Goal: Information Seeking & Learning: Learn about a topic

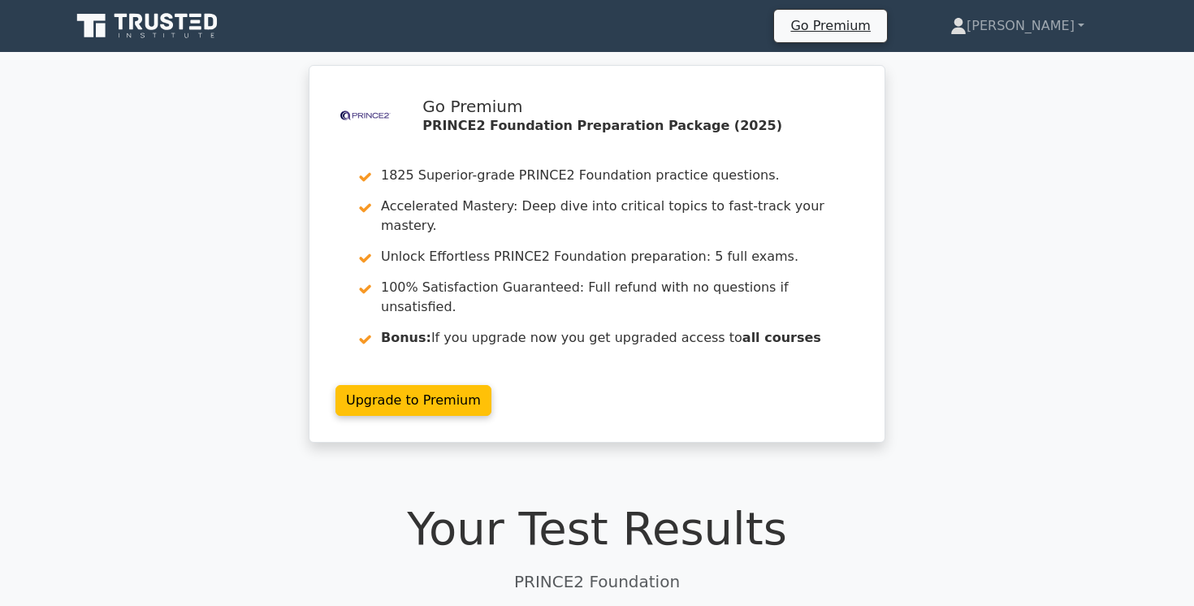
click at [154, 29] on icon at bounding box center [152, 22] width 13 height 16
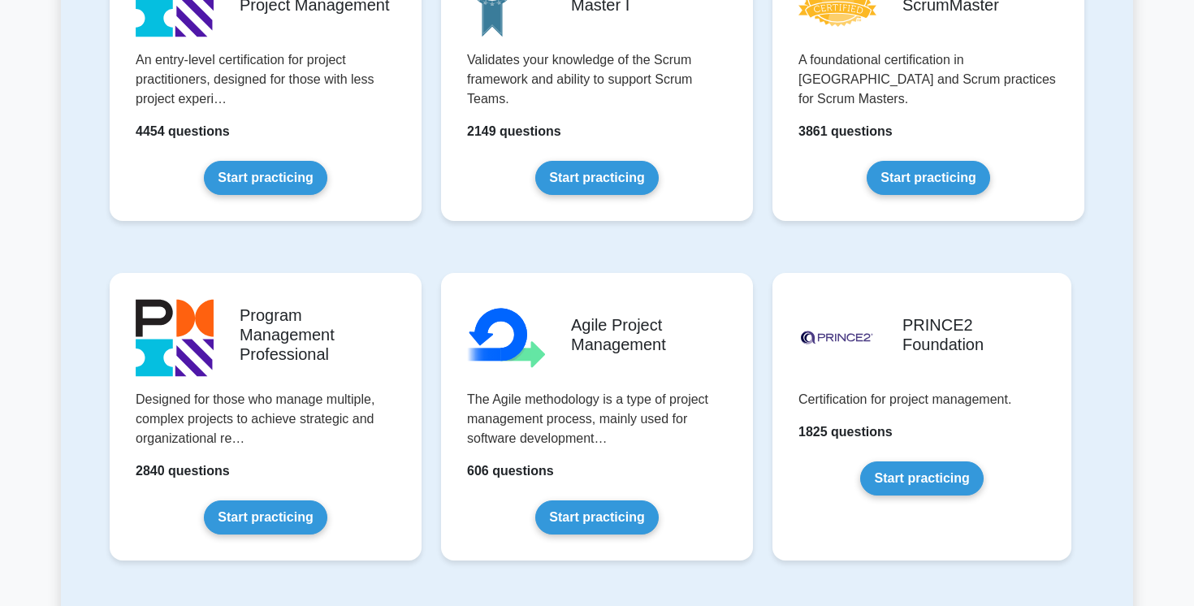
scroll to position [912, 0]
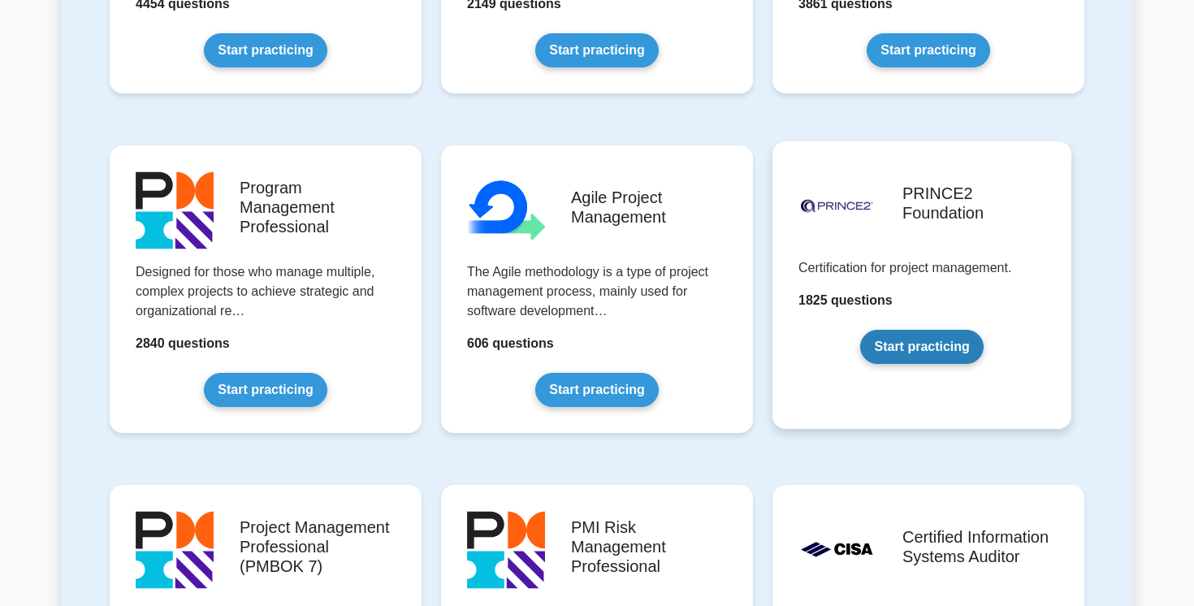
click at [920, 350] on link "Start practicing" at bounding box center [921, 347] width 123 height 34
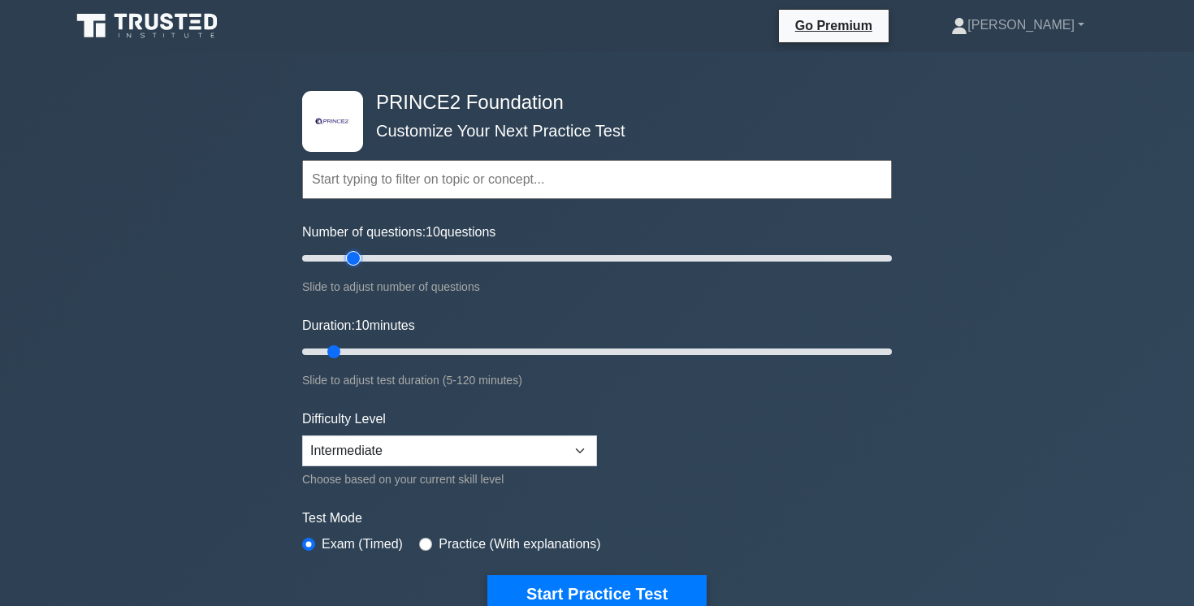
type input "20"
click at [353, 258] on input "Number of questions: 10 questions" at bounding box center [597, 259] width 590 height 20
click at [370, 353] on input "Duration: 10 minutes" at bounding box center [597, 352] width 590 height 20
drag, startPoint x: 355, startPoint y: 351, endPoint x: 375, endPoint y: 352, distance: 19.5
type input "20"
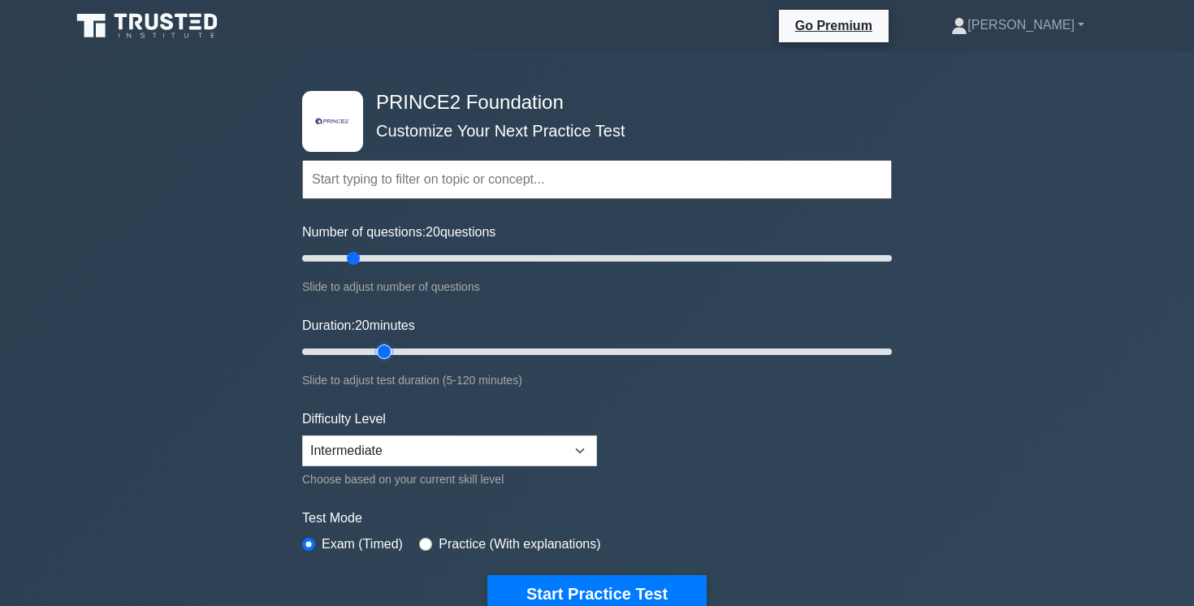
click at [375, 352] on input "Duration: 20 minutes" at bounding box center [597, 352] width 590 height 20
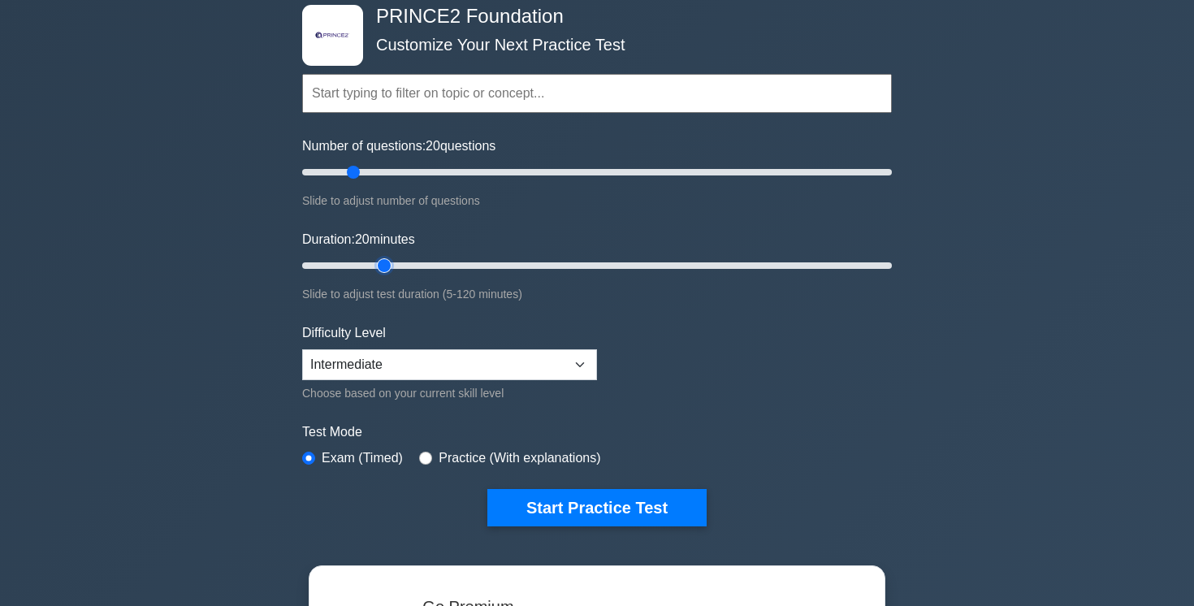
scroll to position [155, 0]
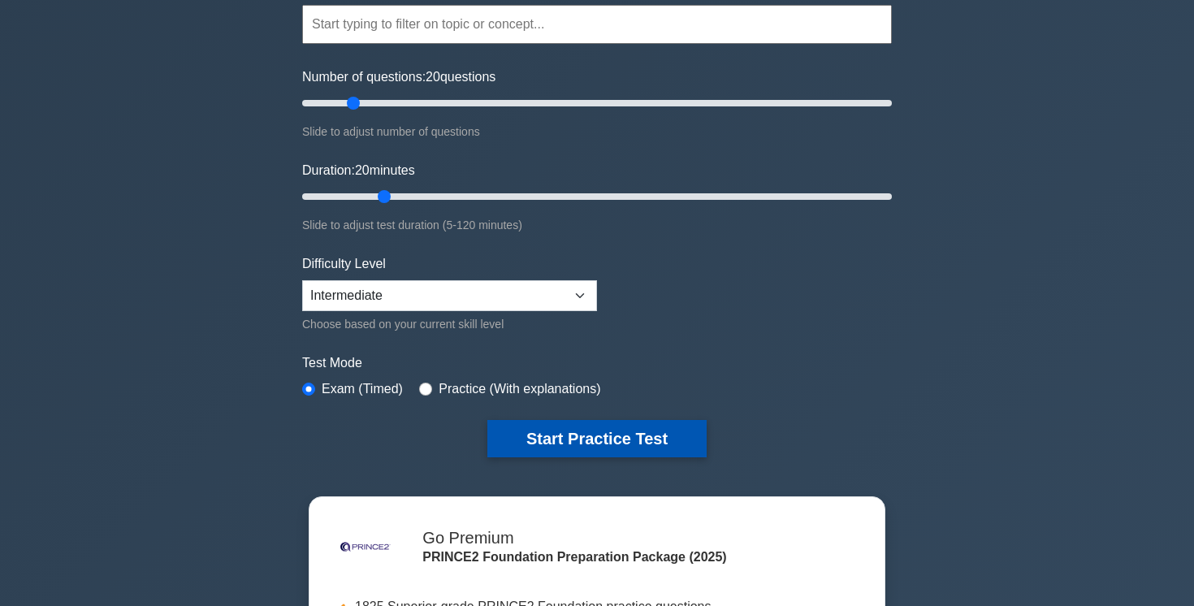
click at [562, 435] on button "Start Practice Test" at bounding box center [597, 438] width 219 height 37
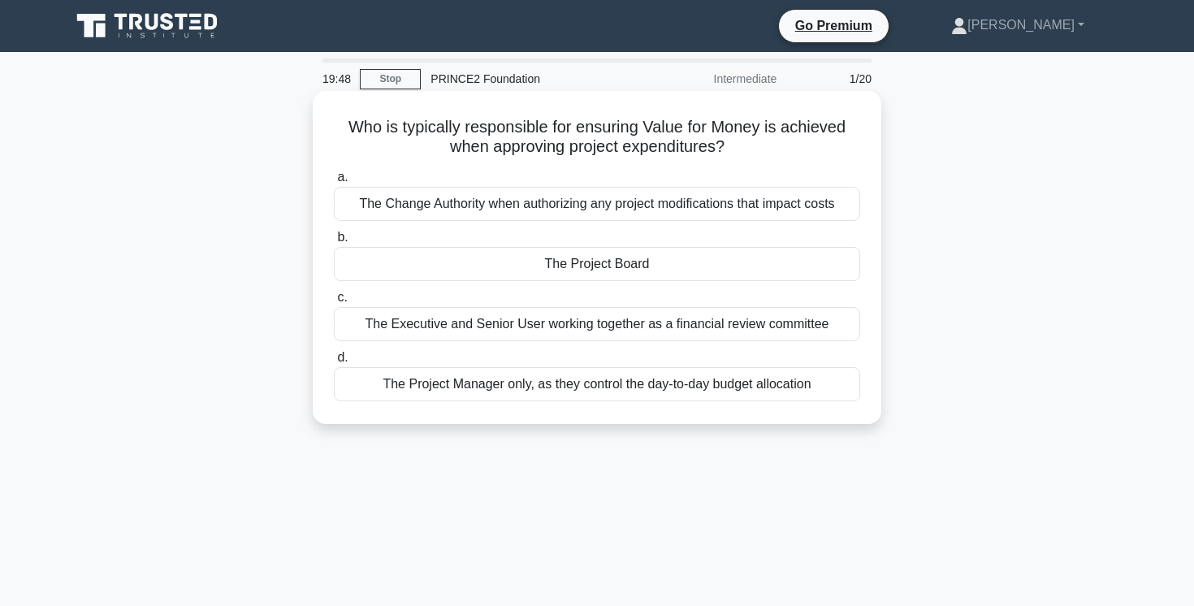
click at [594, 262] on div "The Project Board" at bounding box center [597, 264] width 527 height 34
click at [334, 243] on input "b. The Project Board" at bounding box center [334, 237] width 0 height 11
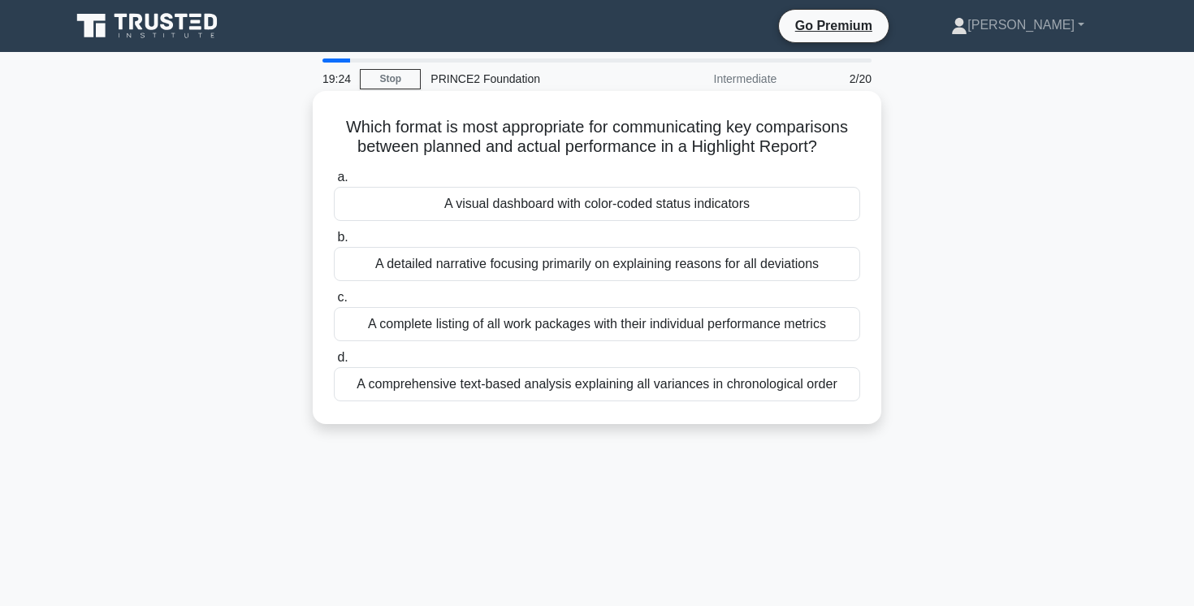
click at [682, 209] on div "A visual dashboard with color-coded status indicators" at bounding box center [597, 204] width 527 height 34
click at [334, 183] on input "a. A visual dashboard with color-coded status indicators" at bounding box center [334, 177] width 0 height 11
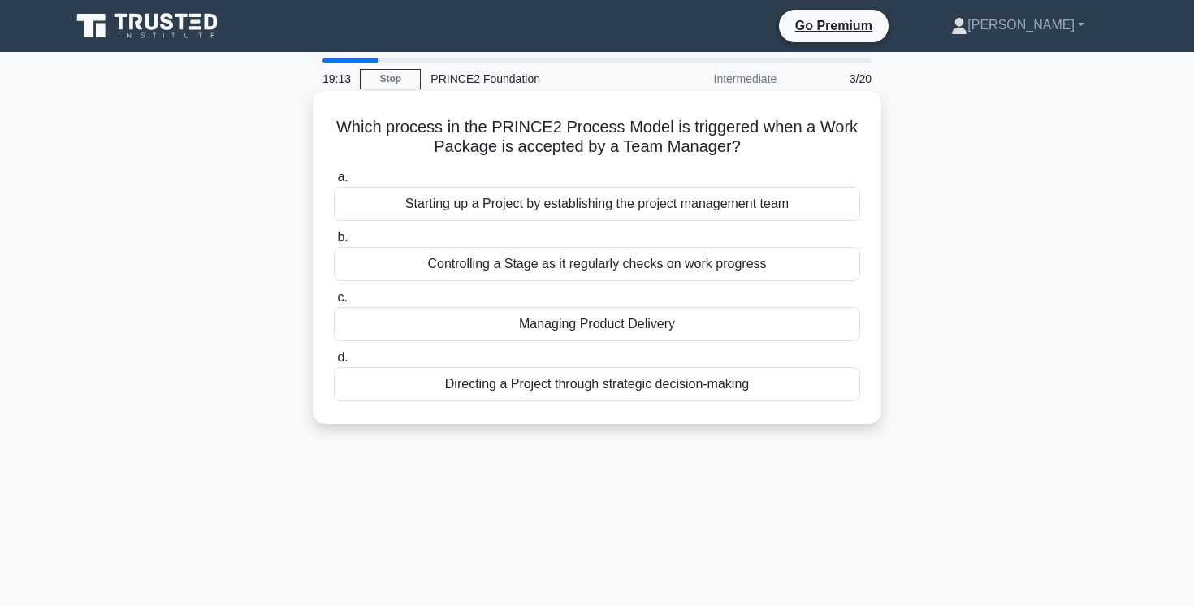
click at [686, 326] on div "Managing Product Delivery" at bounding box center [597, 324] width 527 height 34
click at [334, 303] on input "c. Managing Product Delivery" at bounding box center [334, 298] width 0 height 11
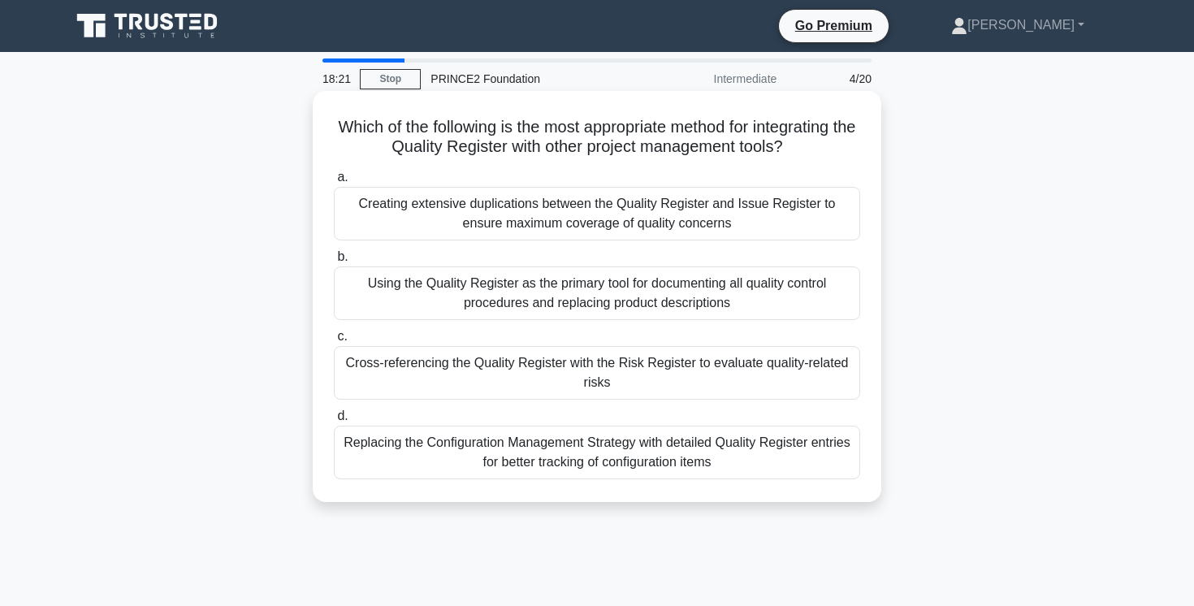
click at [686, 372] on div "Cross-referencing the Quality Register with the Risk Register to evaluate quali…" at bounding box center [597, 373] width 527 height 54
click at [334, 342] on input "c. Cross-referencing the Quality Register with the Risk Register to evaluate qu…" at bounding box center [334, 337] width 0 height 11
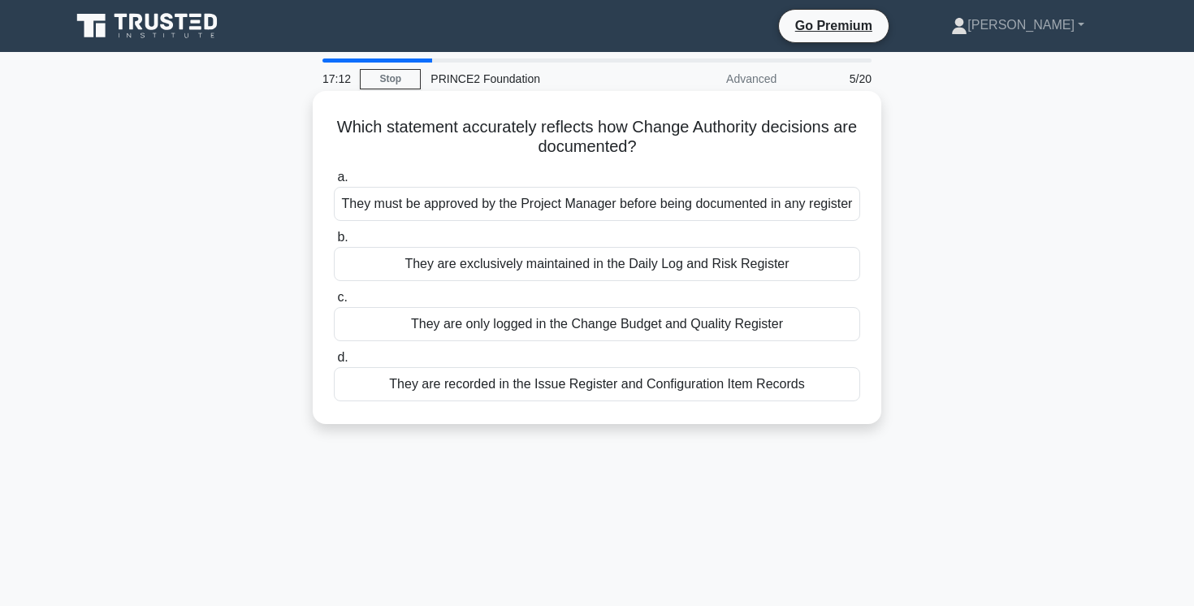
click at [747, 327] on div "They are only logged in the Change Budget and Quality Register" at bounding box center [597, 324] width 527 height 34
click at [334, 303] on input "c. They are only logged in the Change Budget and Quality Register" at bounding box center [334, 298] width 0 height 11
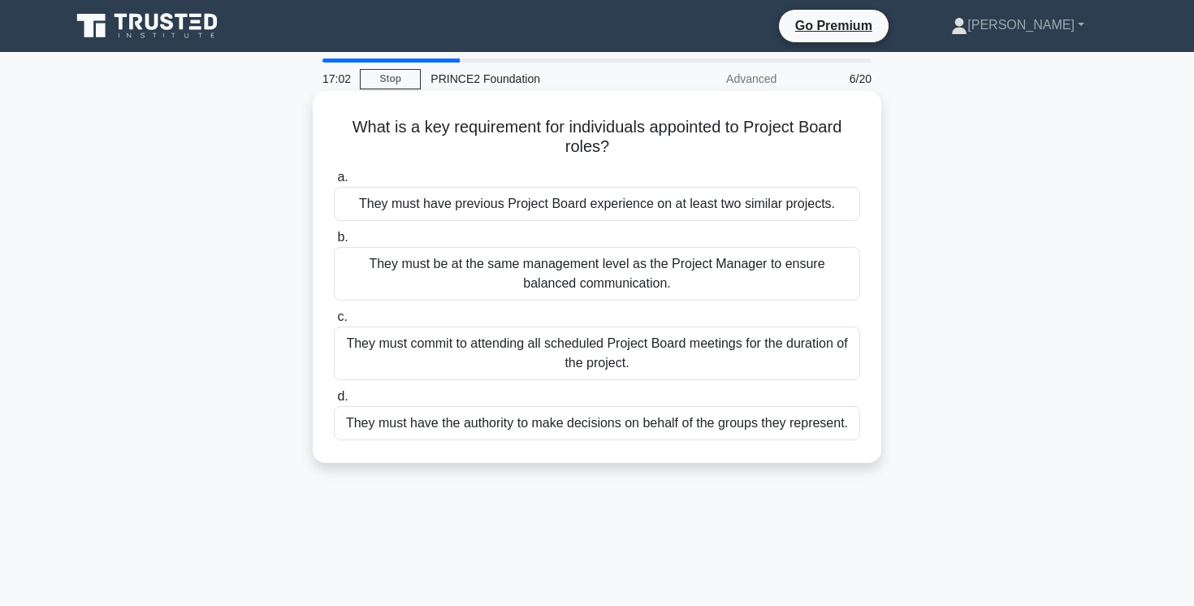
click at [651, 427] on div "They must have the authority to make decisions on behalf of the groups they rep…" at bounding box center [597, 423] width 527 height 34
click at [334, 402] on input "d. They must have the authority to make decisions on behalf of the groups they …" at bounding box center [334, 397] width 0 height 11
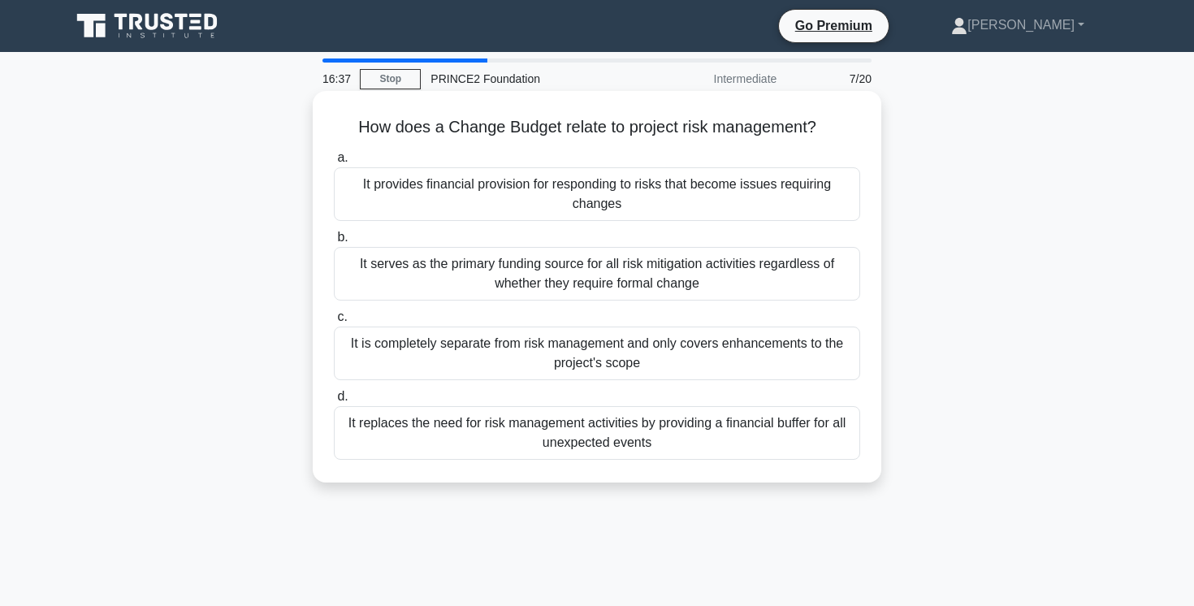
click at [690, 198] on div "It provides financial provision for responding to risks that become issues requ…" at bounding box center [597, 194] width 527 height 54
click at [334, 163] on input "a. It provides financial provision for responding to risks that become issues r…" at bounding box center [334, 158] width 0 height 11
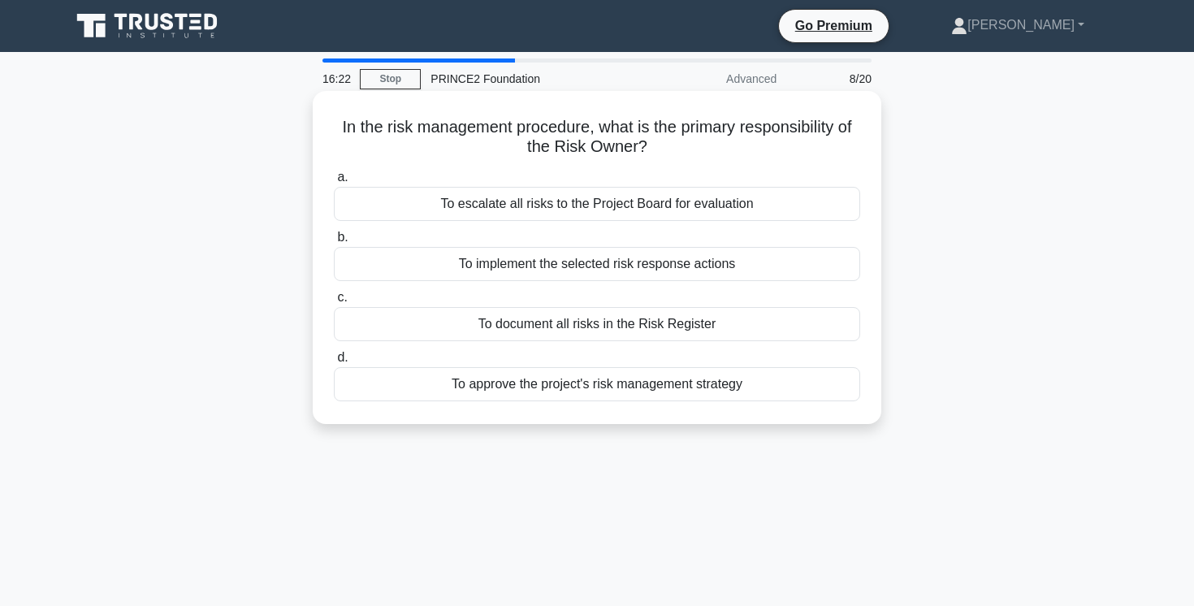
click at [734, 267] on div "To implement the selected risk response actions" at bounding box center [597, 264] width 527 height 34
click at [334, 243] on input "b. To implement the selected risk response actions" at bounding box center [334, 237] width 0 height 11
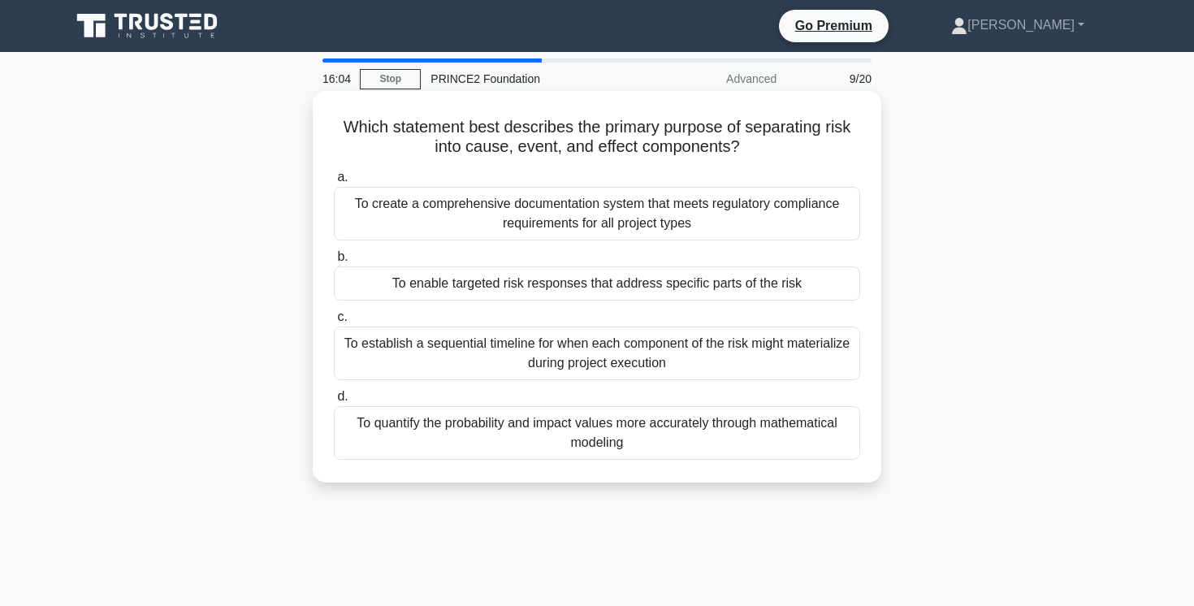
click at [742, 283] on div "To enable targeted risk responses that address specific parts of the risk" at bounding box center [597, 284] width 527 height 34
click at [334, 262] on input "b. To enable targeted risk responses that address specific parts of the risk" at bounding box center [334, 257] width 0 height 11
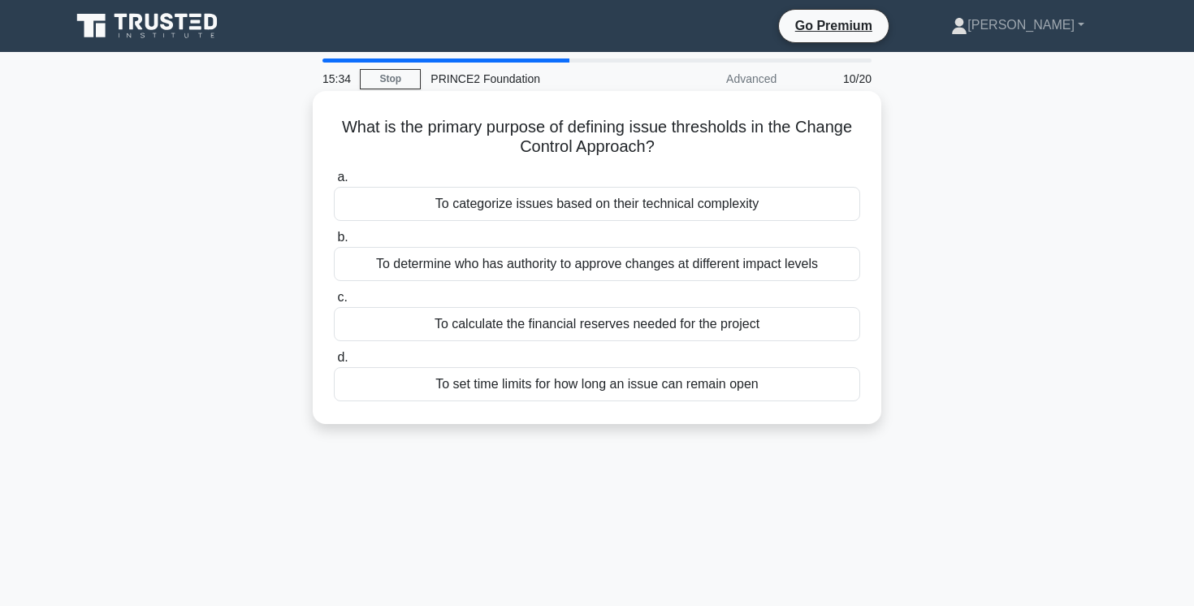
click at [766, 258] on div "To determine who has authority to approve changes at different impact levels" at bounding box center [597, 264] width 527 height 34
click at [334, 243] on input "b. To determine who has authority to approve changes at different impact levels" at bounding box center [334, 237] width 0 height 11
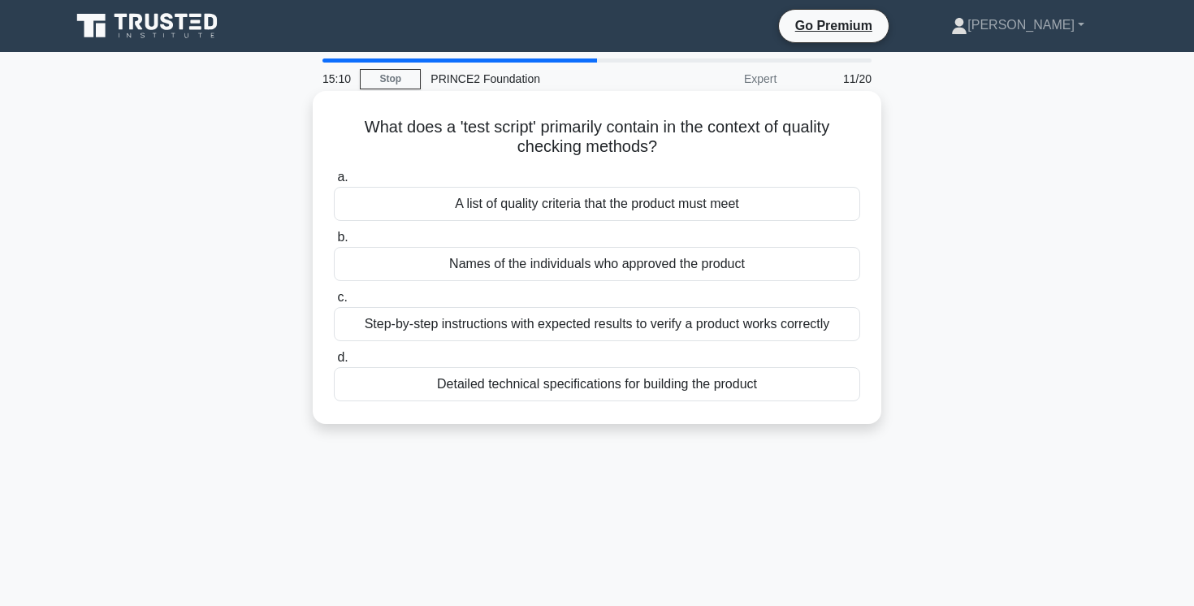
click at [769, 329] on div "Step-by-step instructions with expected results to verify a product works corre…" at bounding box center [597, 324] width 527 height 34
click at [334, 303] on input "c. Step-by-step instructions with expected results to verify a product works co…" at bounding box center [334, 298] width 0 height 11
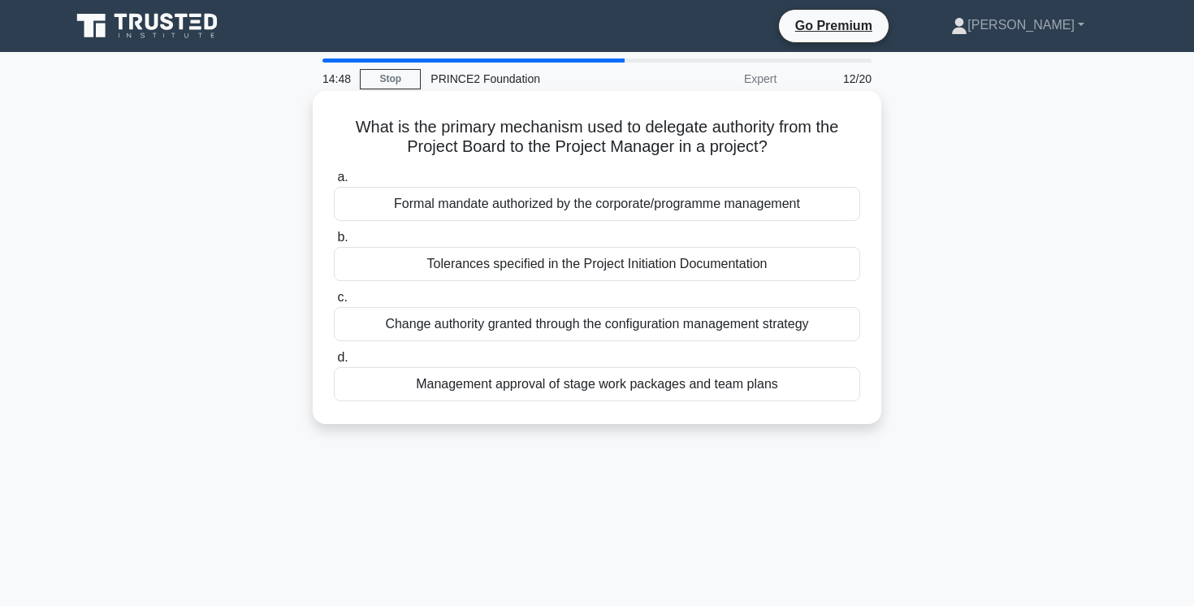
click at [788, 265] on div "Tolerances specified in the Project Initiation Documentation" at bounding box center [597, 264] width 527 height 34
click at [334, 243] on input "b. Tolerances specified in the Project Initiation Documentation" at bounding box center [334, 237] width 0 height 11
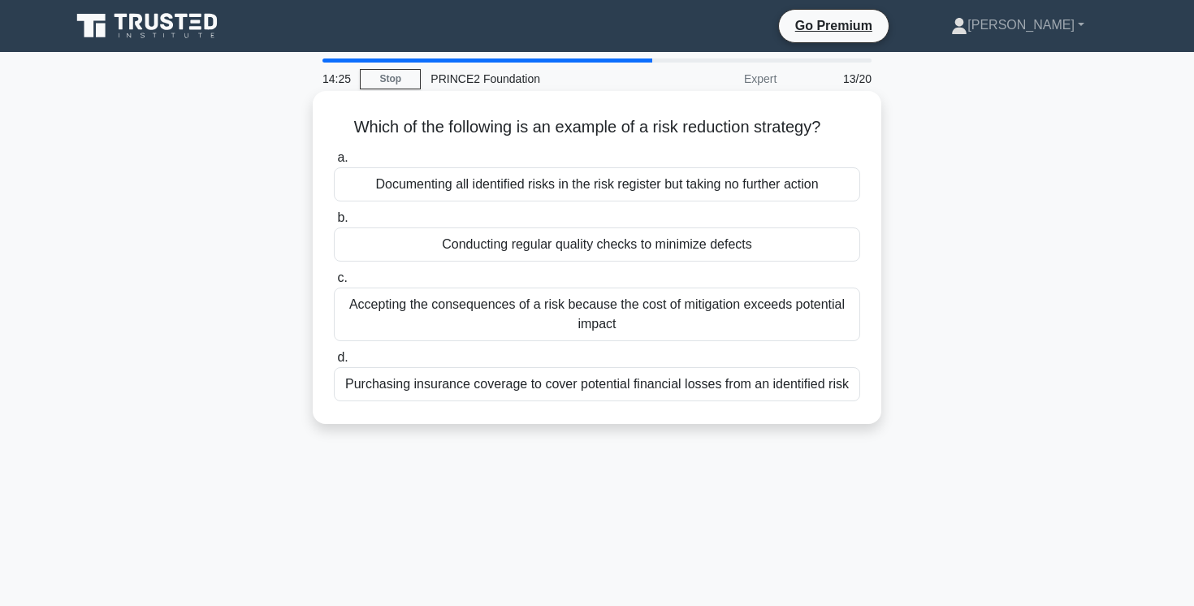
click at [755, 386] on div "Purchasing insurance coverage to cover potential financial losses from an ident…" at bounding box center [597, 384] width 527 height 34
click at [334, 363] on input "d. Purchasing insurance coverage to cover potential financial losses from an id…" at bounding box center [334, 358] width 0 height 11
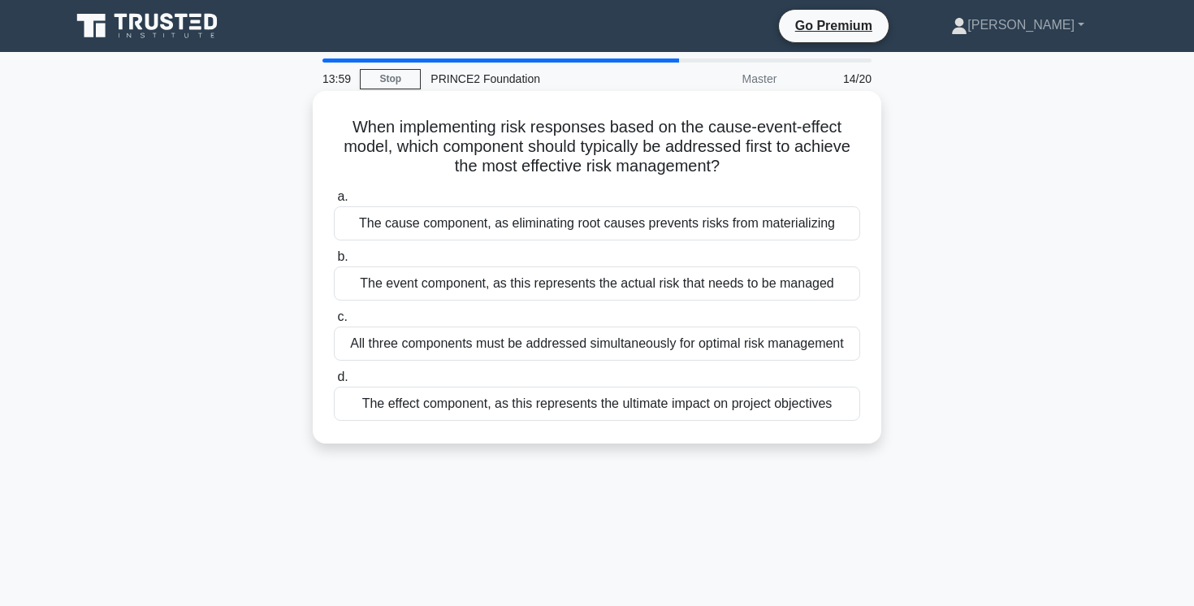
click at [781, 347] on div "All three components must be addressed simultaneously for optimal risk manageme…" at bounding box center [597, 344] width 527 height 34
click at [334, 323] on input "c. All three components must be addressed simultaneously for optimal risk manag…" at bounding box center [334, 317] width 0 height 11
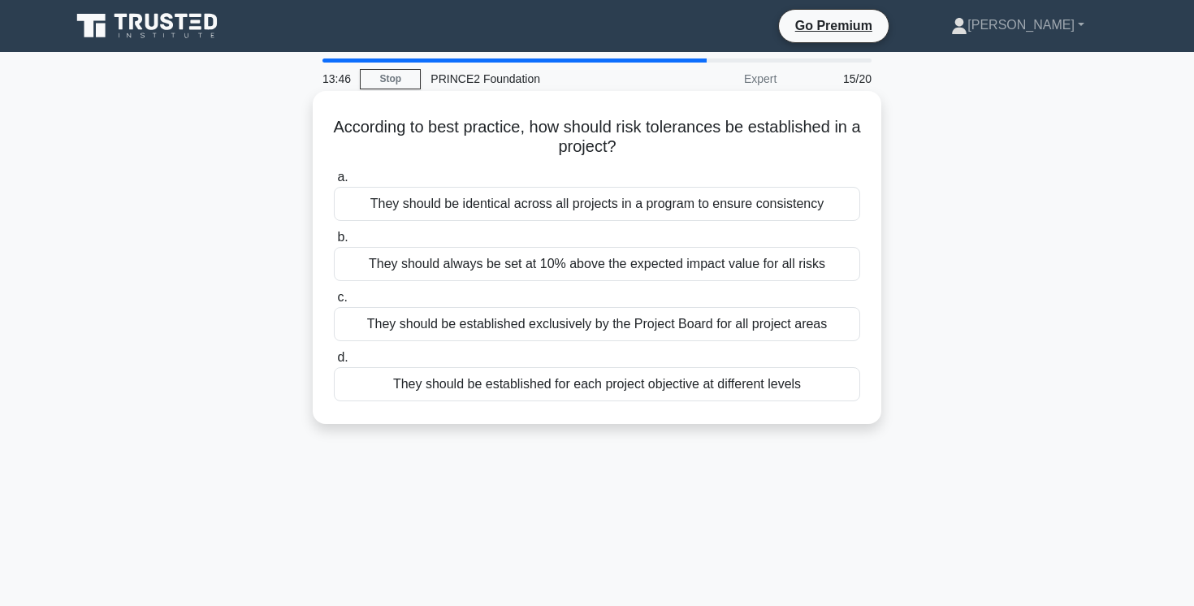
click at [787, 323] on div "They should be established exclusively by the Project Board for all project are…" at bounding box center [597, 324] width 527 height 34
click at [334, 303] on input "c. They should be established exclusively by the Project Board for all project …" at bounding box center [334, 298] width 0 height 11
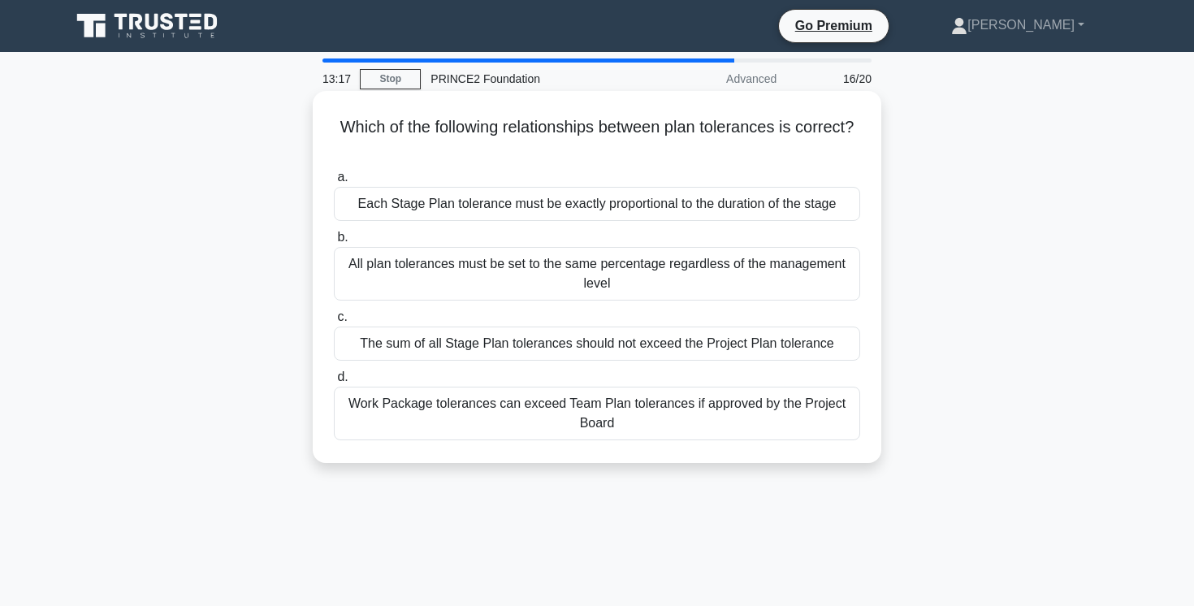
click at [785, 350] on div "The sum of all Stage Plan tolerances should not exceed the Project Plan toleran…" at bounding box center [597, 344] width 527 height 34
click at [334, 323] on input "c. The sum of all Stage Plan tolerances should not exceed the Project Plan tole…" at bounding box center [334, 317] width 0 height 11
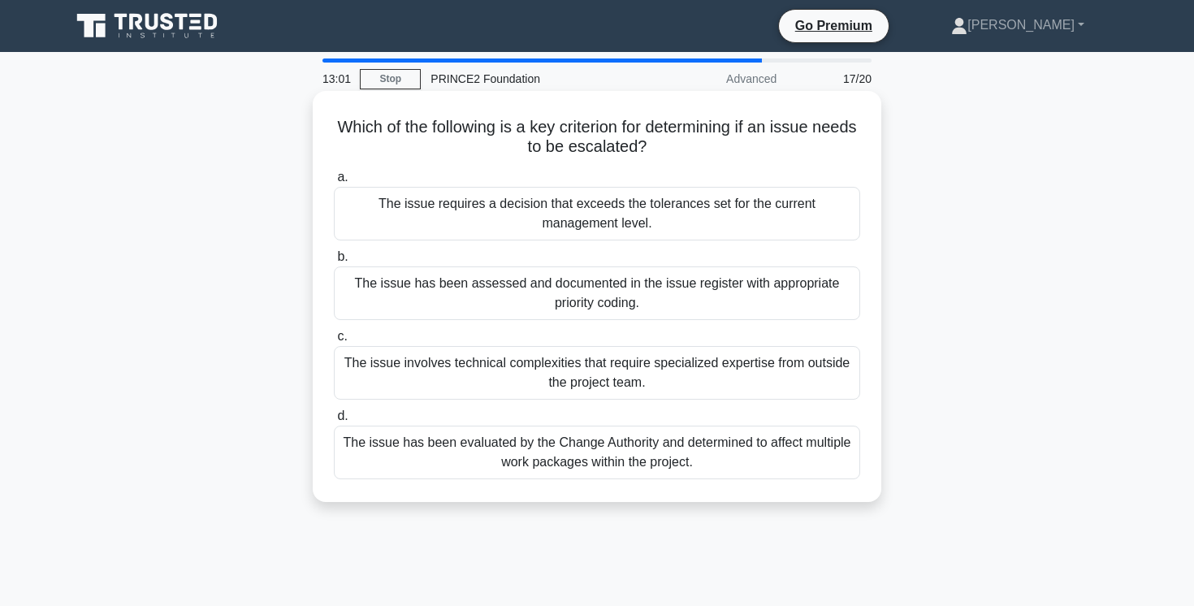
click at [775, 210] on div "The issue requires a decision that exceeds the tolerances set for the current m…" at bounding box center [597, 214] width 527 height 54
click at [334, 183] on input "a. The issue requires a decision that exceeds the tolerances set for the curren…" at bounding box center [334, 177] width 0 height 11
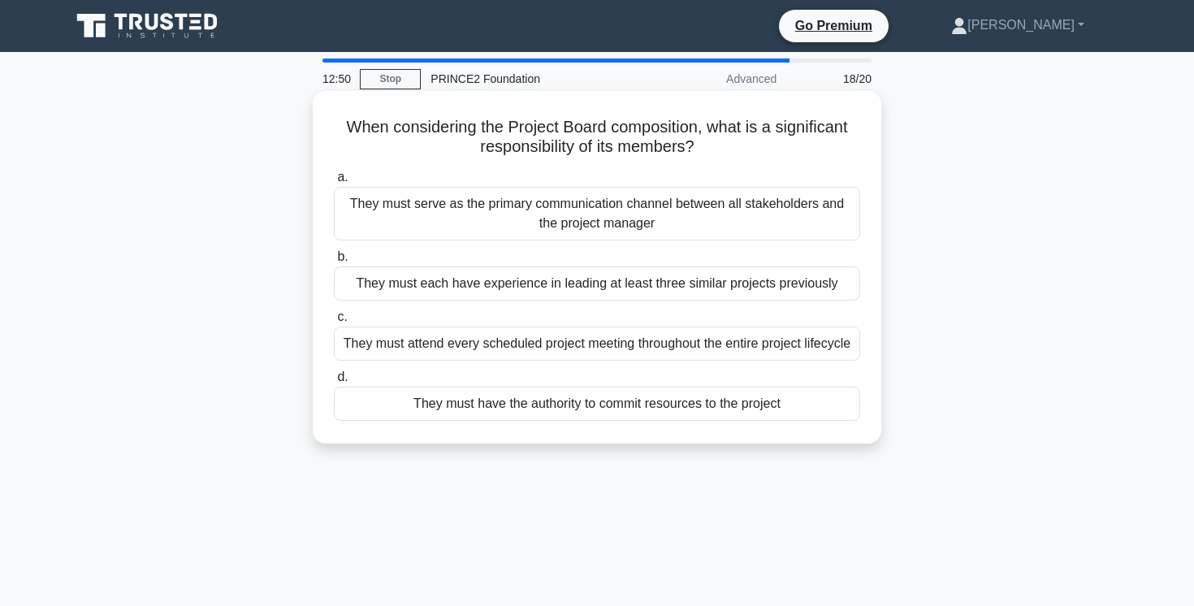
click at [754, 421] on div "They must have the authority to commit resources to the project" at bounding box center [597, 404] width 527 height 34
click at [334, 383] on input "d. They must have the authority to commit resources to the project" at bounding box center [334, 377] width 0 height 11
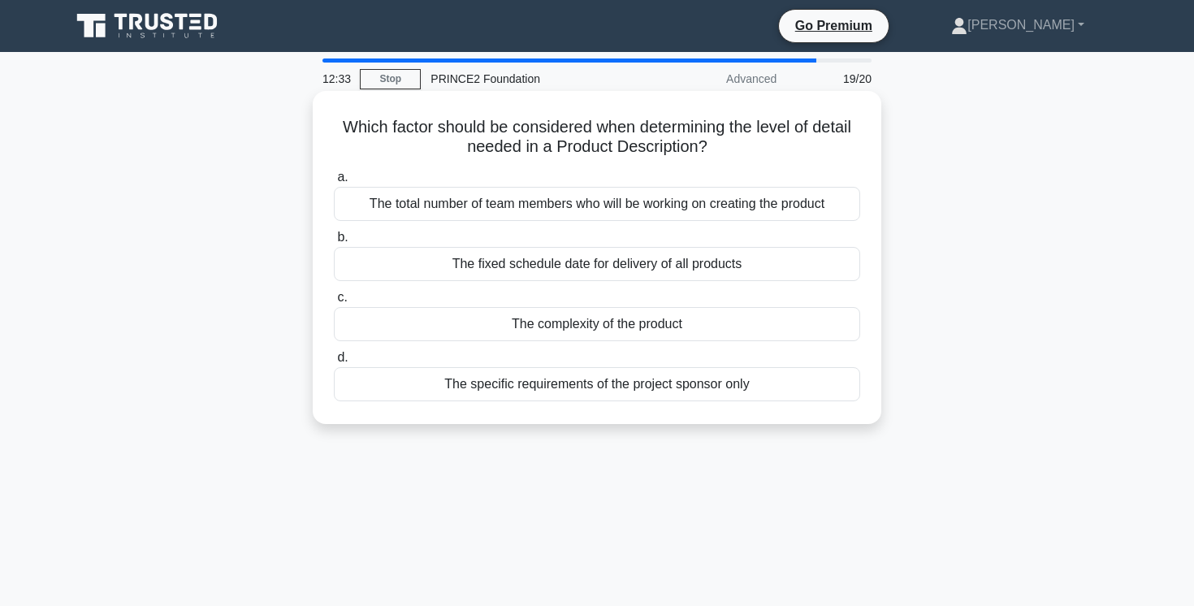
click at [669, 326] on div "The complexity of the product" at bounding box center [597, 324] width 527 height 34
click at [334, 303] on input "c. The complexity of the product" at bounding box center [334, 298] width 0 height 11
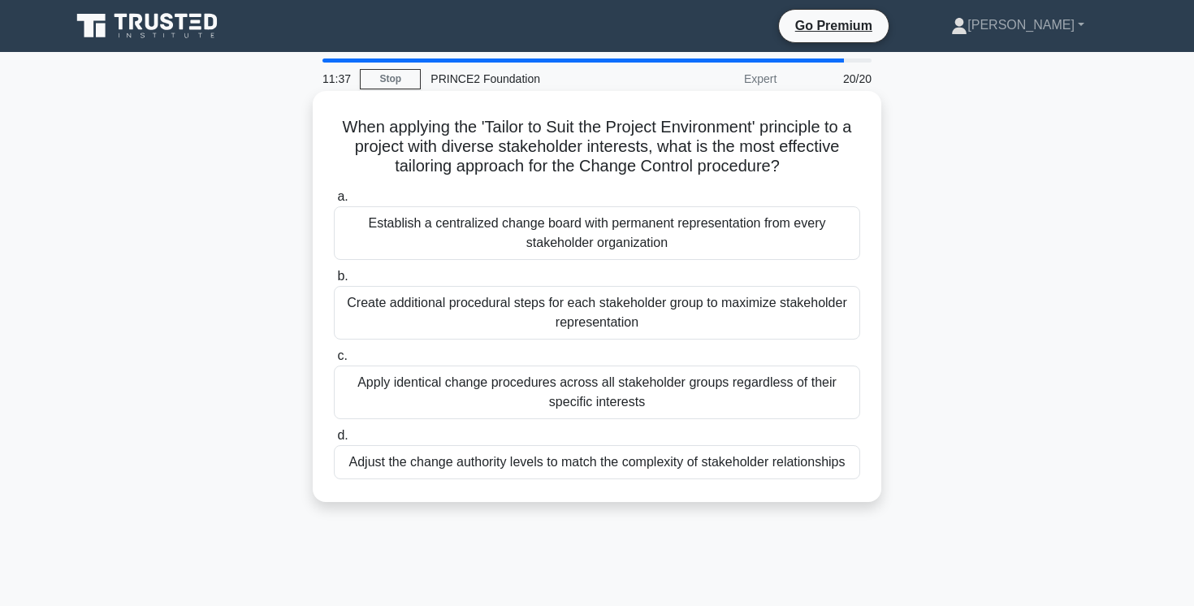
click at [661, 389] on div "Apply identical change procedures across all stakeholder groups regardless of t…" at bounding box center [597, 393] width 527 height 54
click at [334, 362] on input "c. Apply identical change procedures across all stakeholder groups regardless o…" at bounding box center [334, 356] width 0 height 11
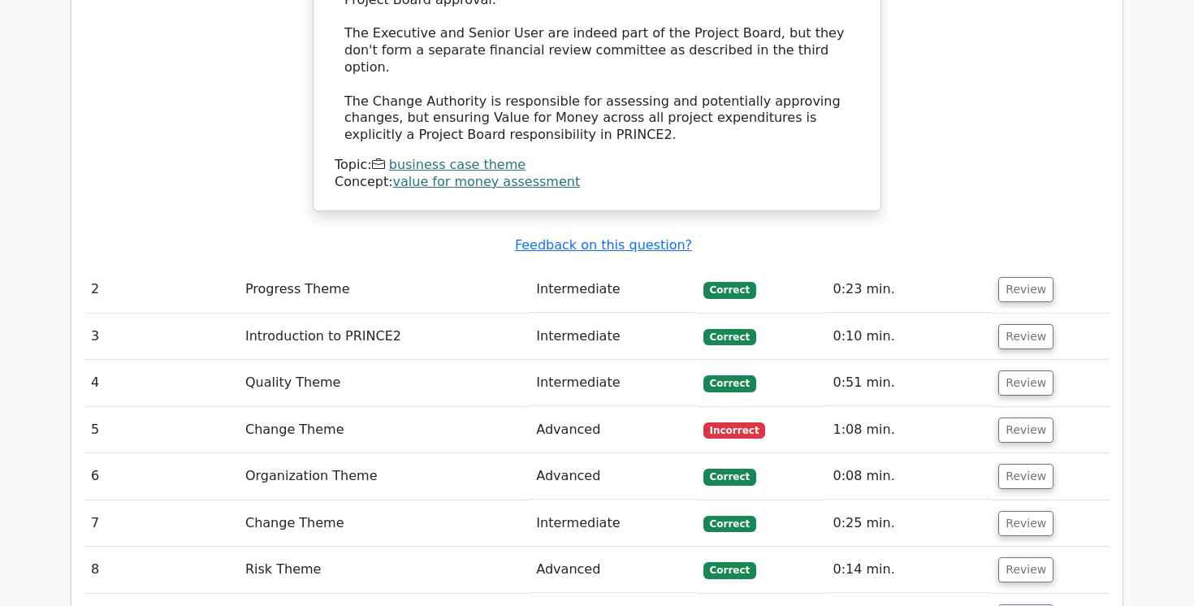
scroll to position [2048, 0]
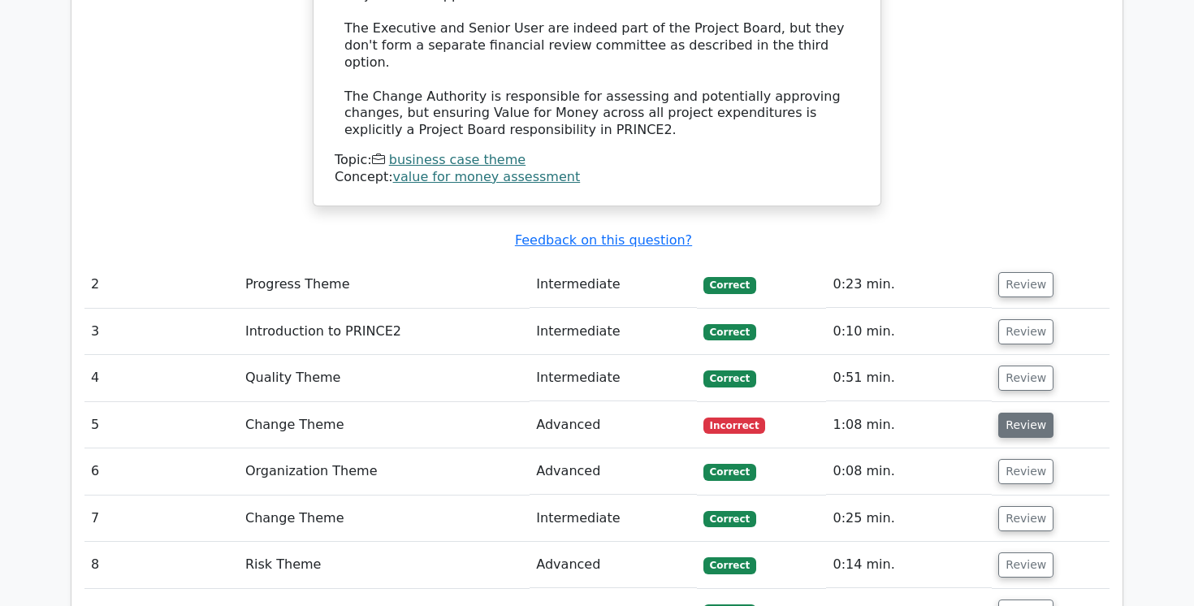
click at [1026, 413] on button "Review" at bounding box center [1026, 425] width 55 height 25
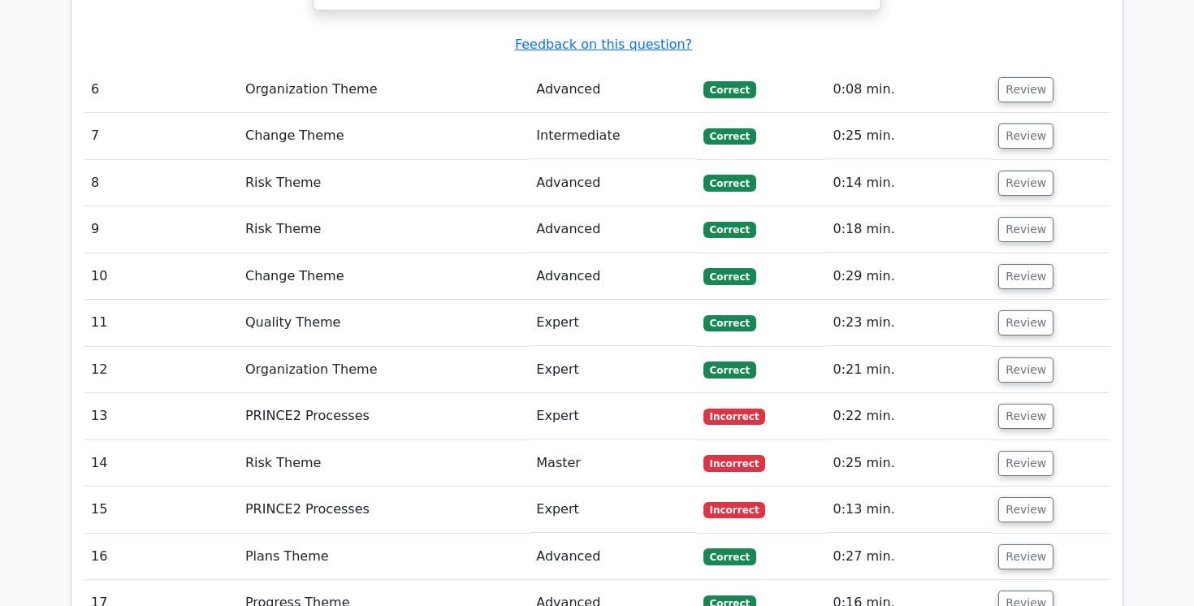
scroll to position [3379, 0]
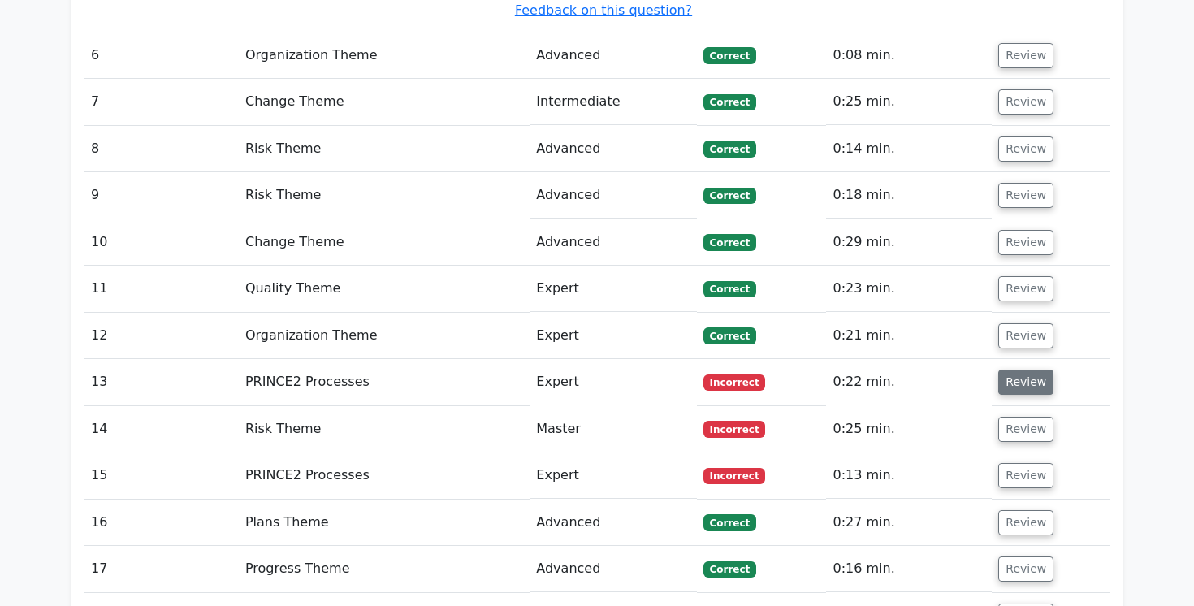
click at [1017, 370] on button "Review" at bounding box center [1026, 382] width 55 height 25
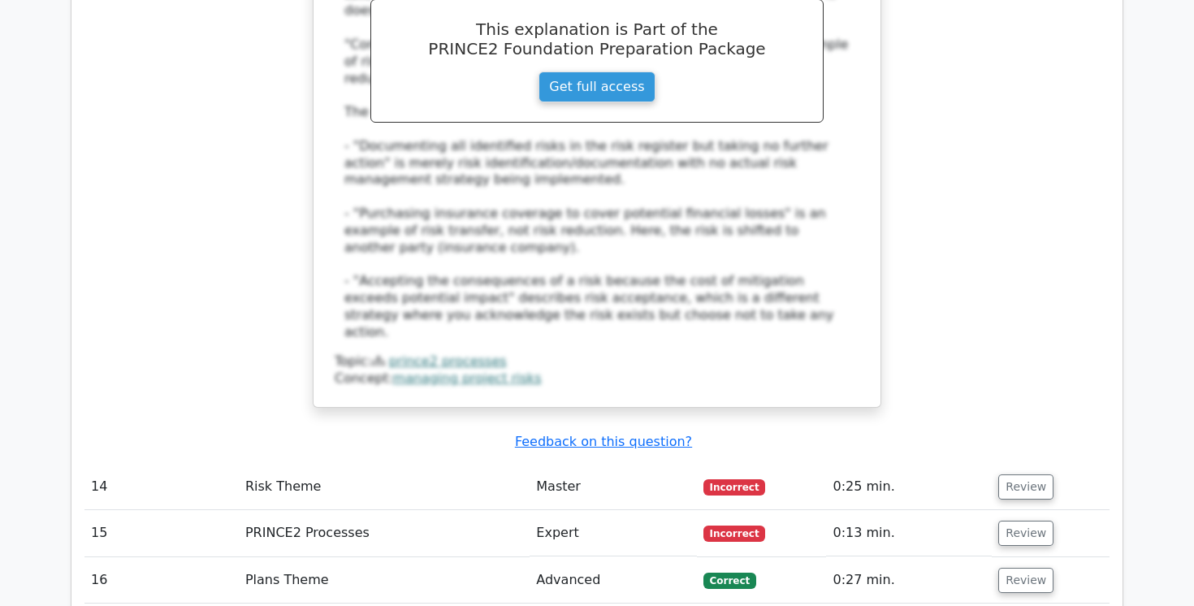
scroll to position [4234, 0]
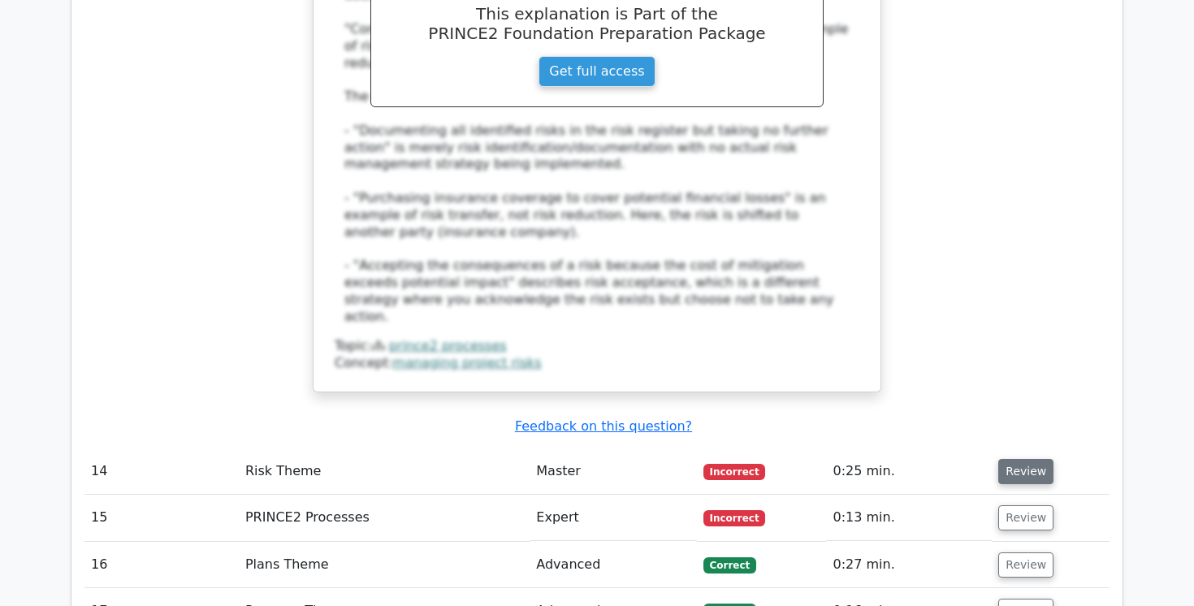
click at [1021, 459] on button "Review" at bounding box center [1026, 471] width 55 height 25
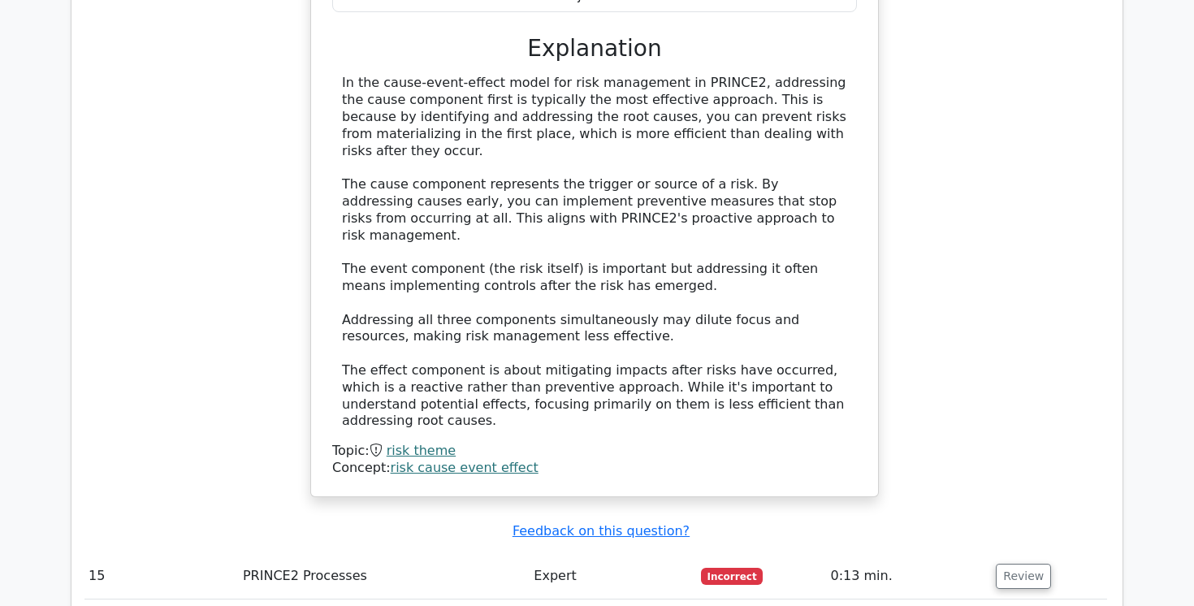
scroll to position [5107, 0]
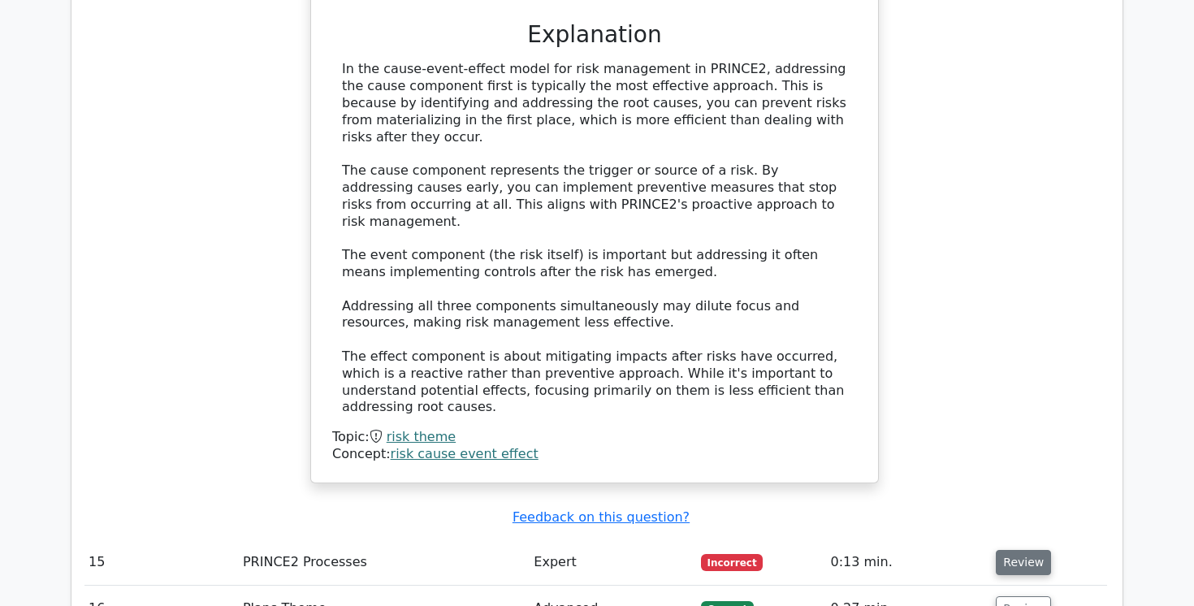
click at [1014, 550] on button "Review" at bounding box center [1023, 562] width 55 height 25
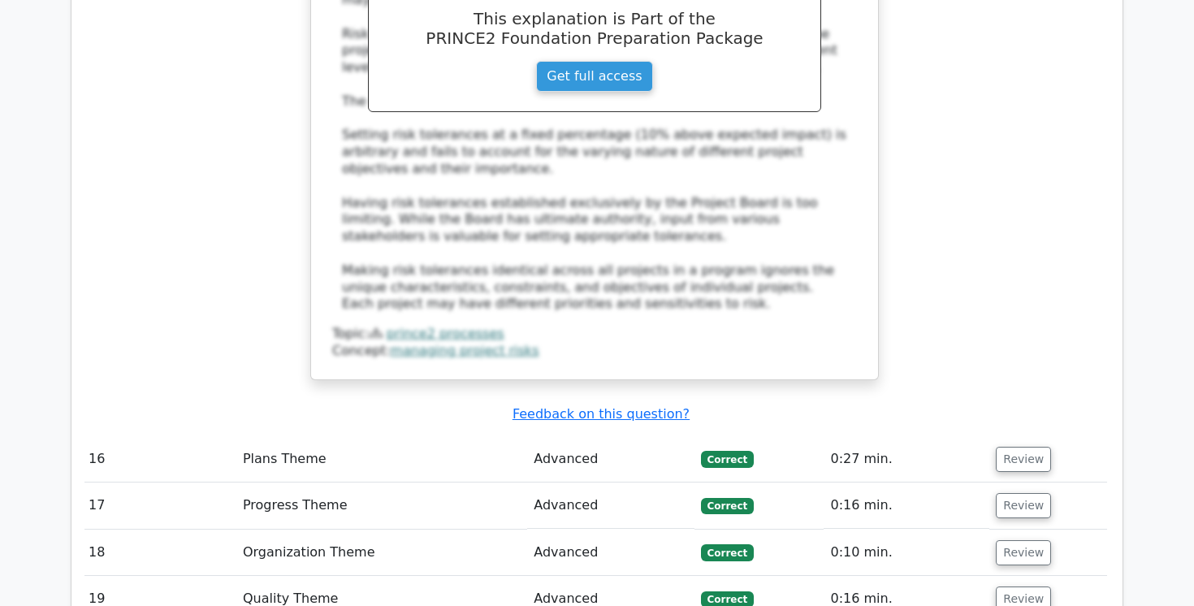
scroll to position [6169, 0]
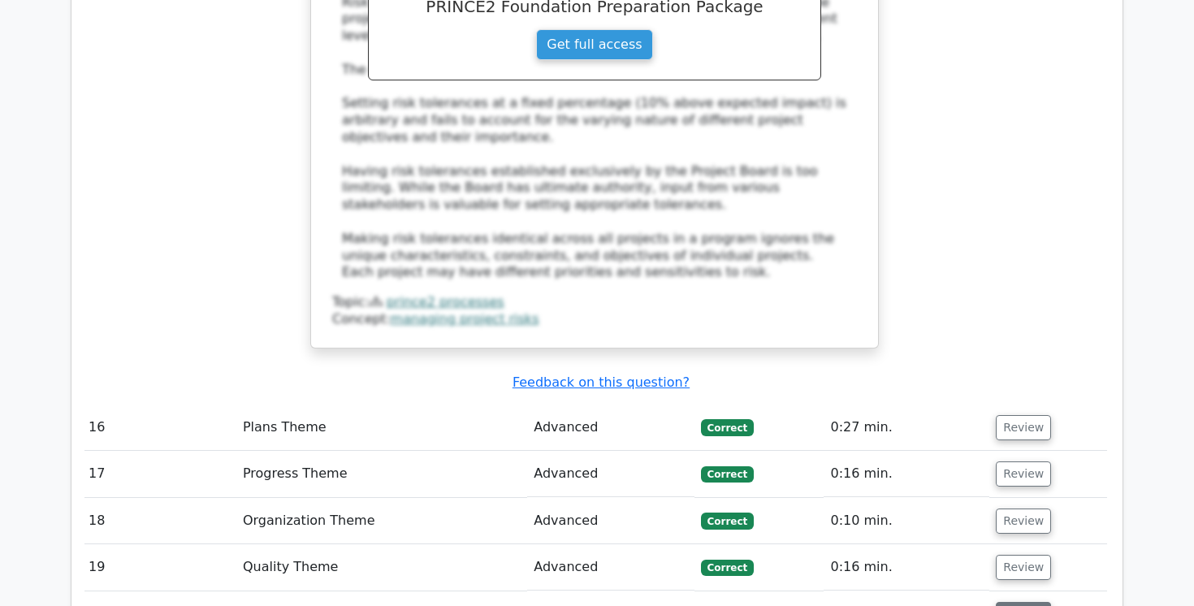
click at [1025, 602] on button "Review" at bounding box center [1023, 614] width 55 height 25
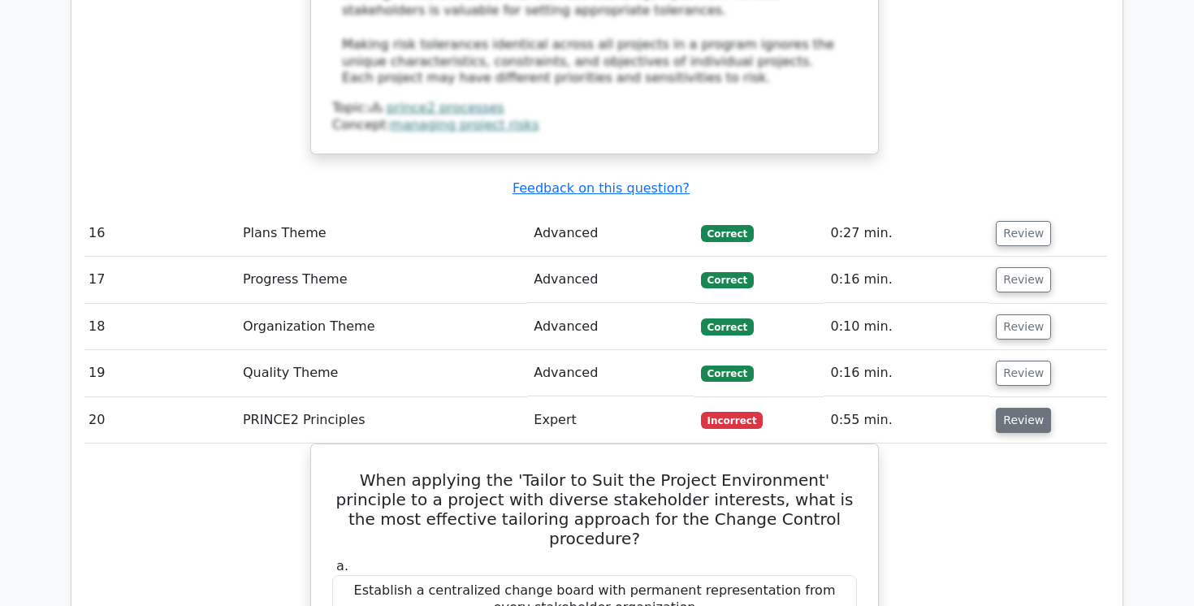
scroll to position [6366, 0]
